Goal: Transaction & Acquisition: Subscribe to service/newsletter

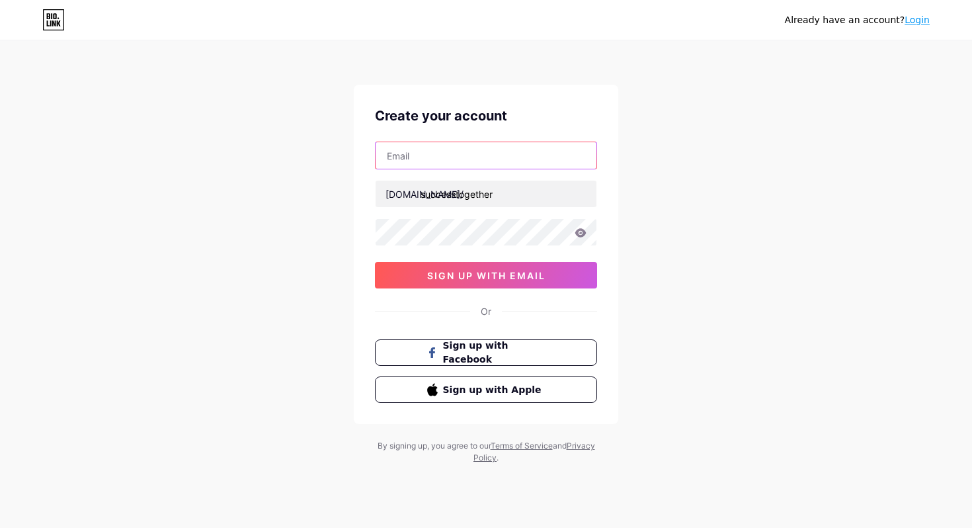
click at [470, 156] on input "text" at bounding box center [486, 155] width 221 height 26
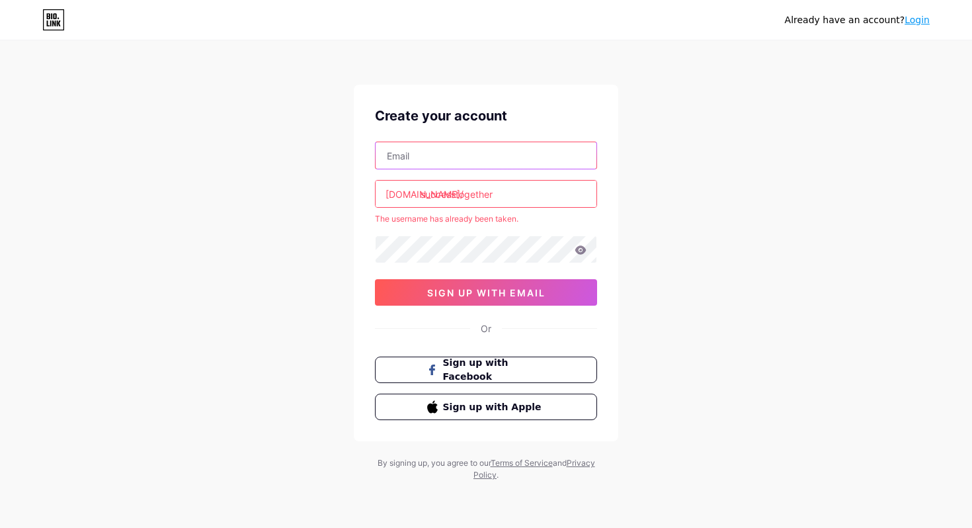
type input "[EMAIL_ADDRESS][DOMAIN_NAME]"
click at [503, 196] on input "successtogether" at bounding box center [486, 194] width 221 height 26
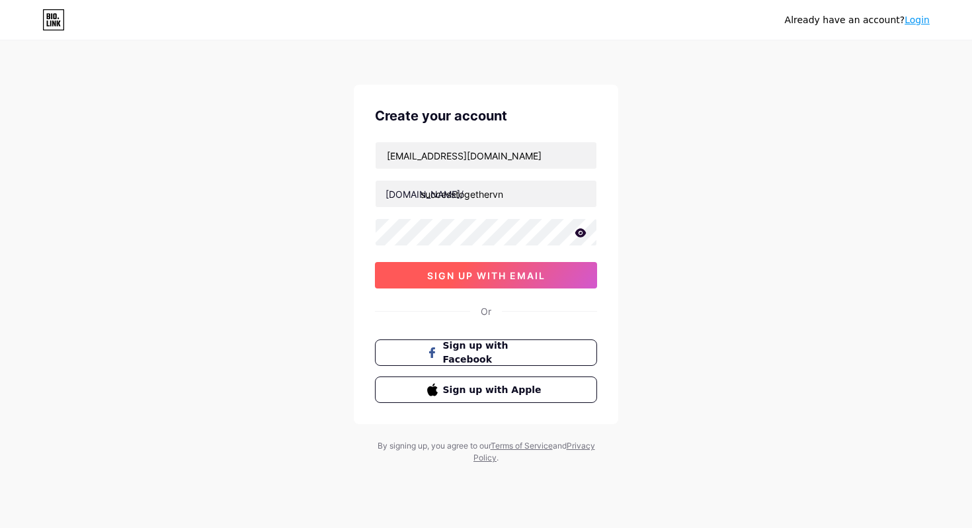
click at [499, 273] on span "sign up with email" at bounding box center [486, 275] width 118 height 11
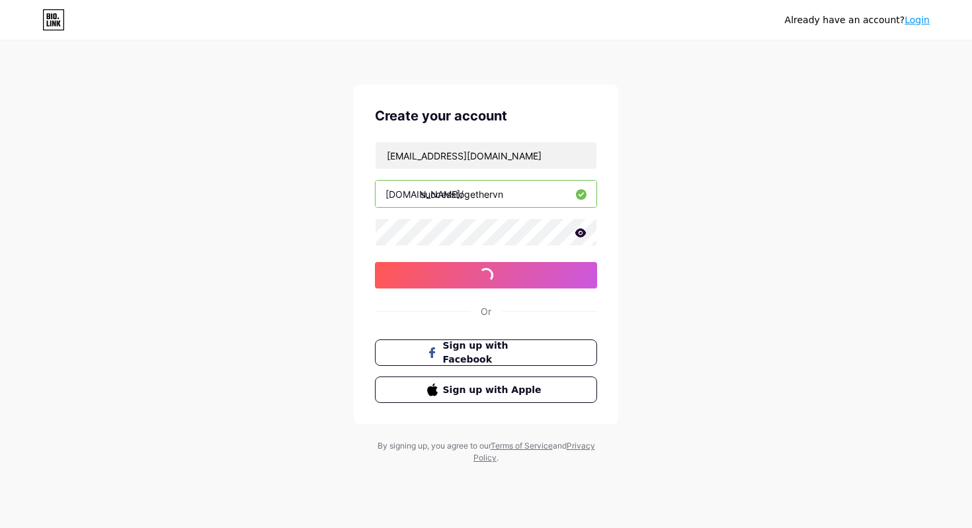
click at [494, 192] on input "successtogethervn" at bounding box center [486, 194] width 221 height 26
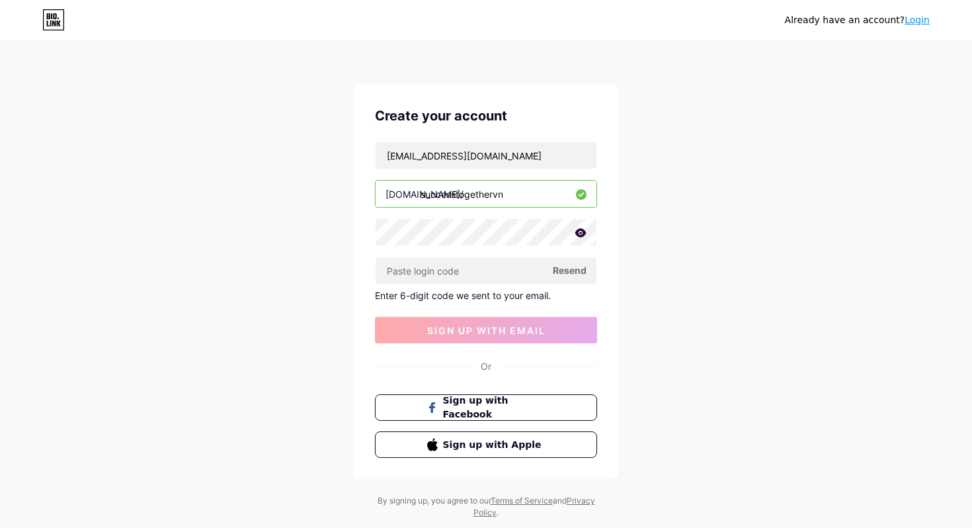
click at [497, 194] on input "successtogethervn" at bounding box center [486, 194] width 221 height 26
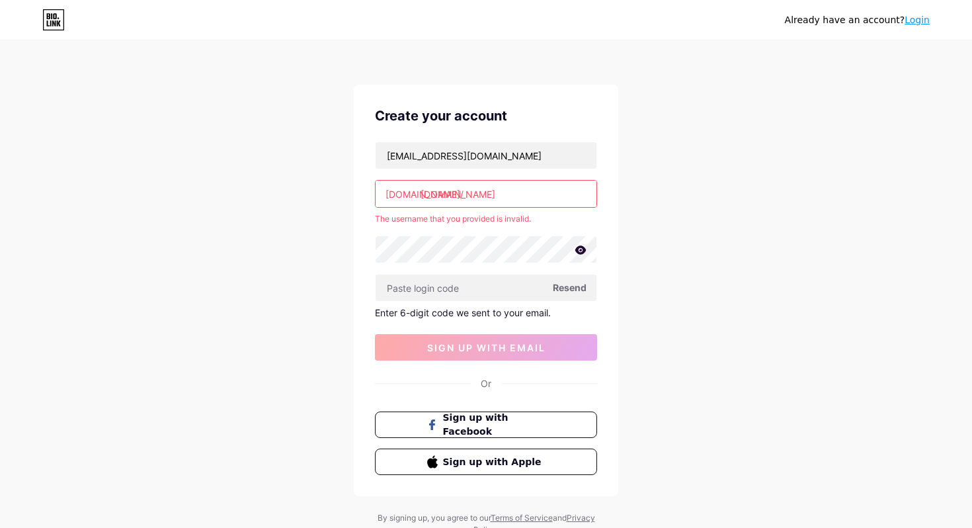
click at [483, 194] on input "[DOMAIN_NAME]" at bounding box center [486, 194] width 221 height 26
click at [497, 194] on input "[DOMAIN_NAME]" at bounding box center [486, 194] width 221 height 26
click at [510, 194] on input "successtogethervn" at bounding box center [486, 194] width 221 height 26
click at [455, 197] on input "successtogether" at bounding box center [486, 194] width 221 height 26
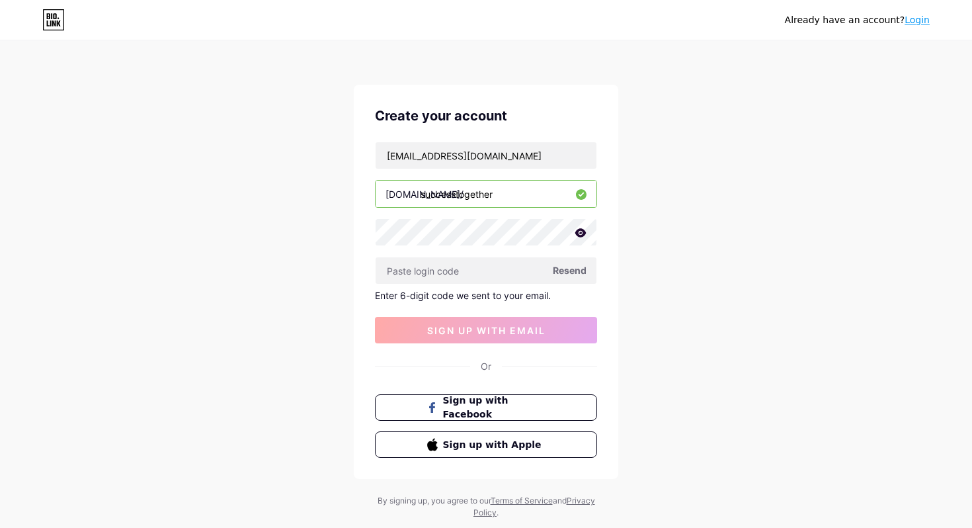
click at [646, 286] on div "Already have an account? Login Create your account [EMAIL_ADDRESS][DOMAIN_NAME]…" at bounding box center [486, 280] width 972 height 561
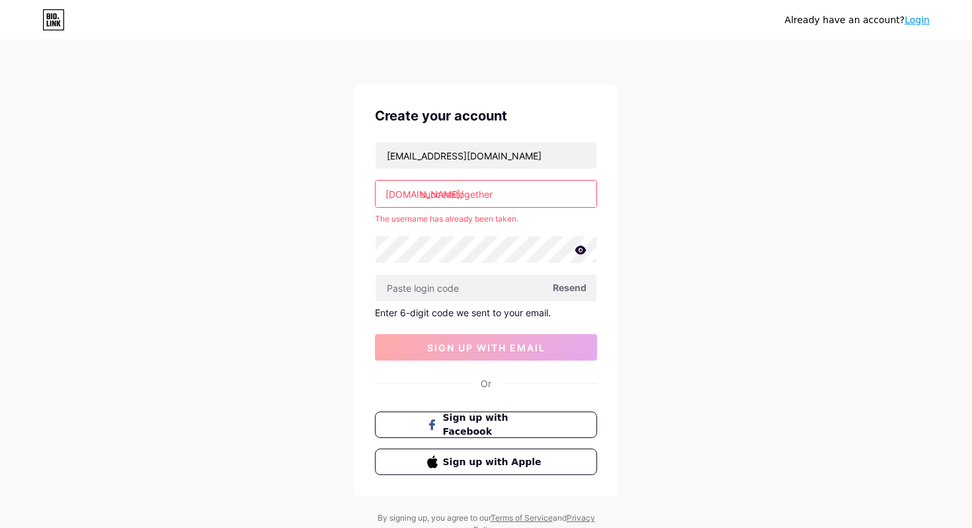
click at [692, 253] on div "Already have an account? Login Create your account [EMAIL_ADDRESS][DOMAIN_NAME]…" at bounding box center [486, 289] width 972 height 578
click at [511, 201] on input "successtogether" at bounding box center [486, 194] width 221 height 26
type input "successtogethervn"
click at [481, 294] on input "text" at bounding box center [486, 287] width 221 height 26
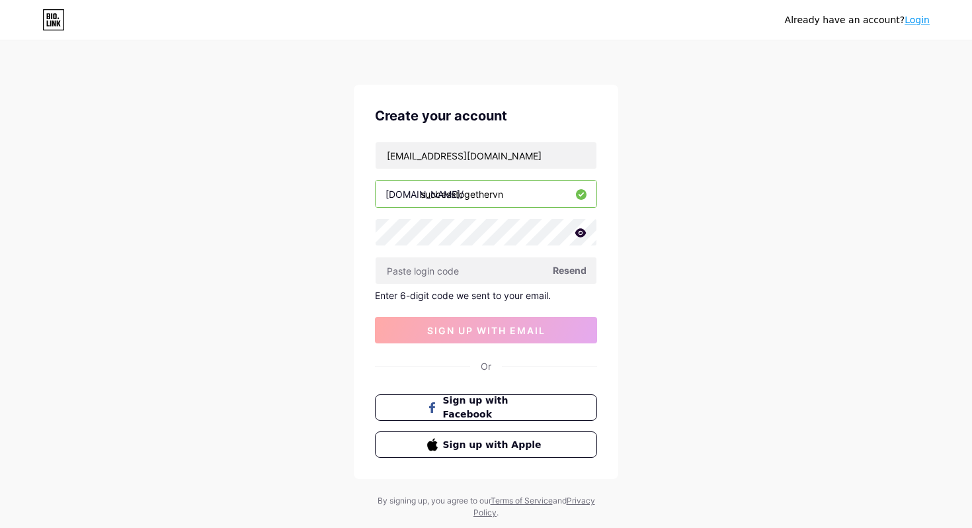
click at [581, 265] on span "Resend" at bounding box center [570, 270] width 34 height 14
click at [580, 231] on icon at bounding box center [581, 232] width 12 height 9
click at [580, 231] on icon at bounding box center [579, 233] width 13 height 13
click at [580, 231] on icon at bounding box center [581, 232] width 12 height 9
click at [502, 165] on input "[EMAIL_ADDRESS][DOMAIN_NAME]" at bounding box center [486, 155] width 221 height 26
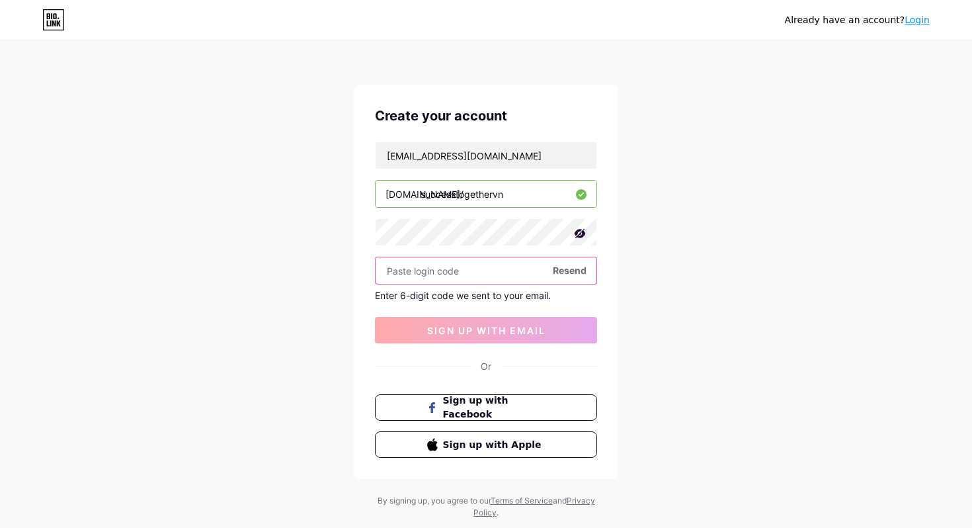
click at [513, 267] on input "text" at bounding box center [486, 270] width 221 height 26
click at [565, 265] on span "Resend" at bounding box center [570, 270] width 34 height 14
